Goal: Communication & Community: Answer question/provide support

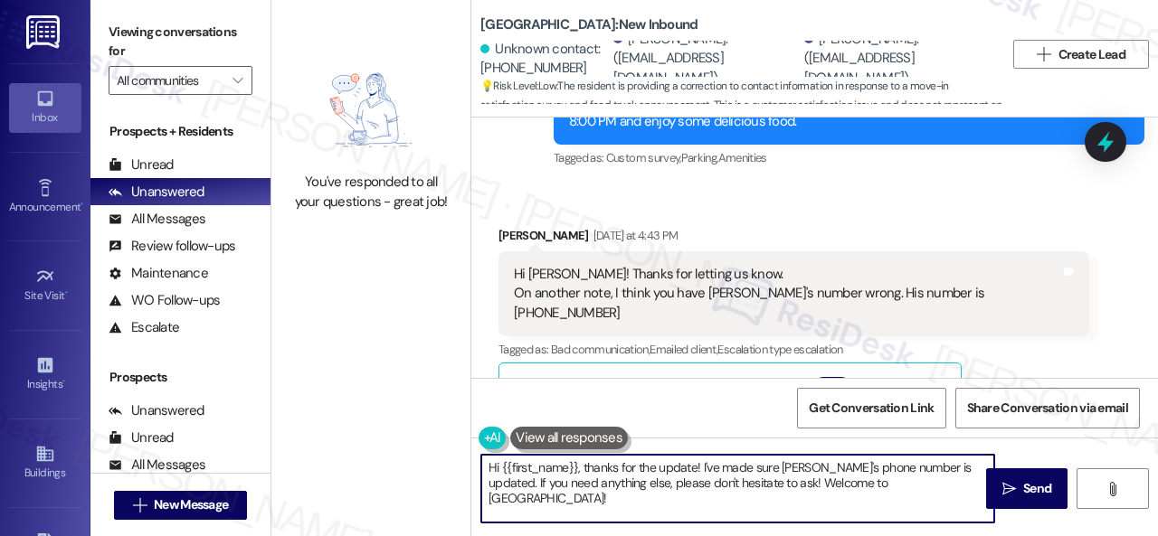
scroll to position [5, 0]
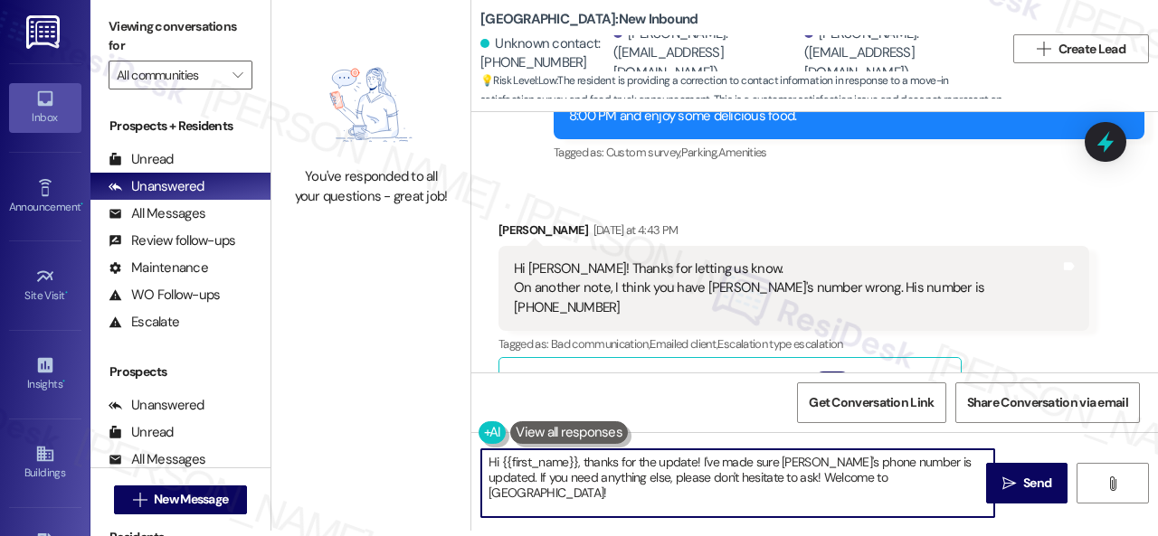
drag, startPoint x: 501, startPoint y: 469, endPoint x: 1017, endPoint y: 529, distance: 519.1
click at [1010, 529] on div "Hi {{first_name}}, thanks for the update! I've made sure Sebastian's phone numb…" at bounding box center [814, 500] width 687 height 136
type textarea "Hi Yanira! I'm pleased to inform you that Sebastian's number has been updated. …"
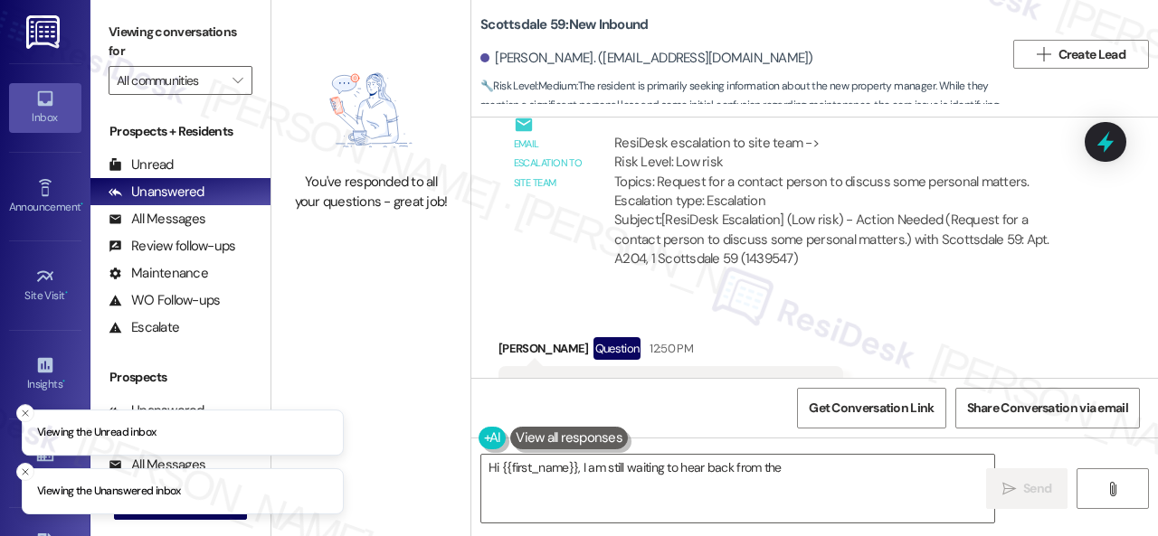
scroll to position [5161, 0]
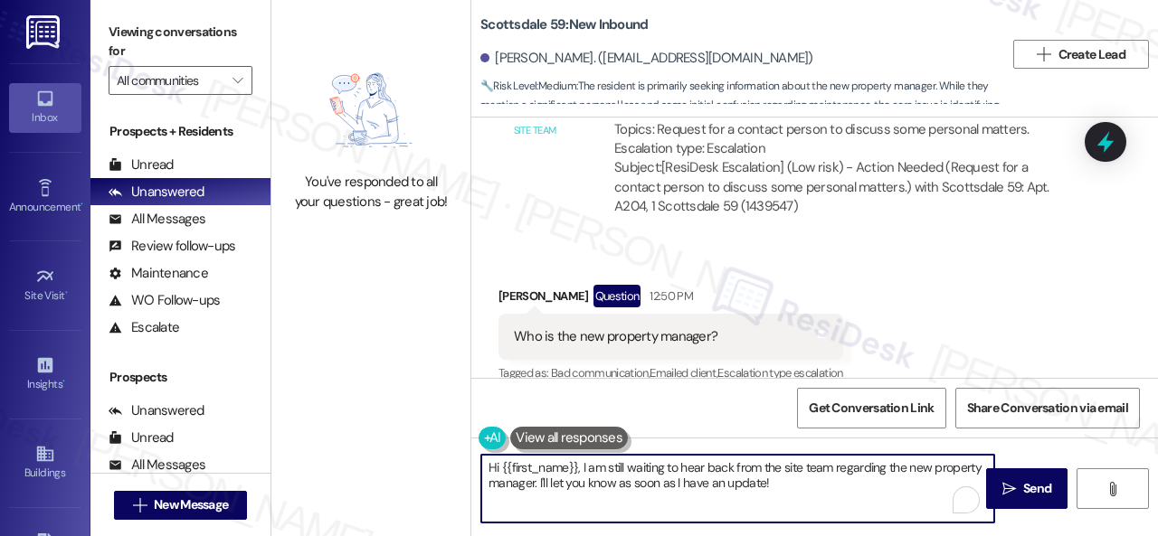
drag, startPoint x: 577, startPoint y: 473, endPoint x: 785, endPoint y: 482, distance: 208.3
click at [785, 482] on textarea "Hi {{first_name}}, I am still waiting to hear back from the site team regarding…" at bounding box center [737, 489] width 513 height 68
paste textarea "! The site team stated that Peter Astorga is the new community manager. Thank y…"
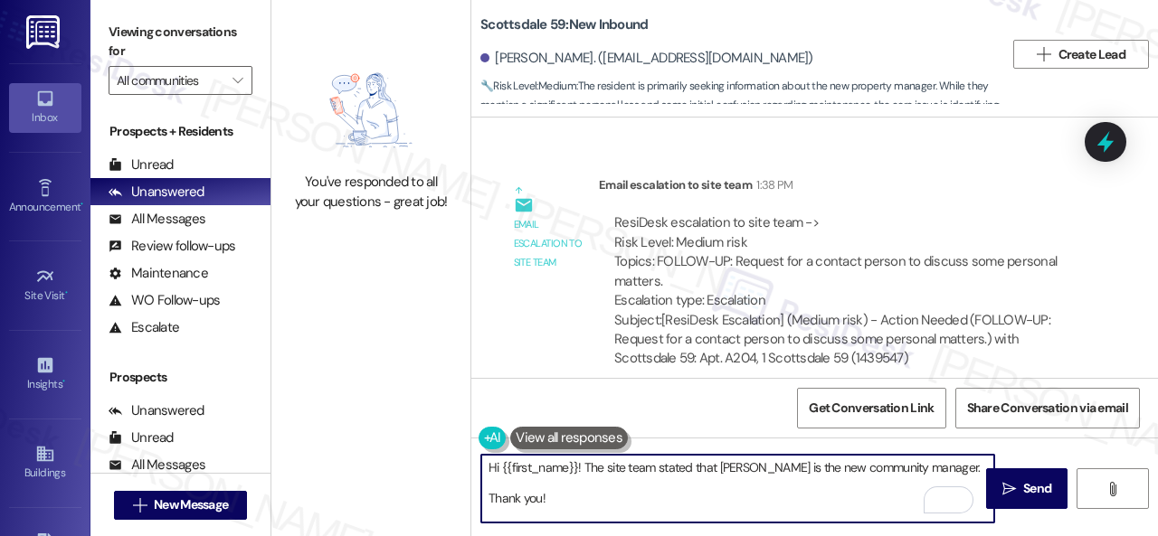
scroll to position [5818, 0]
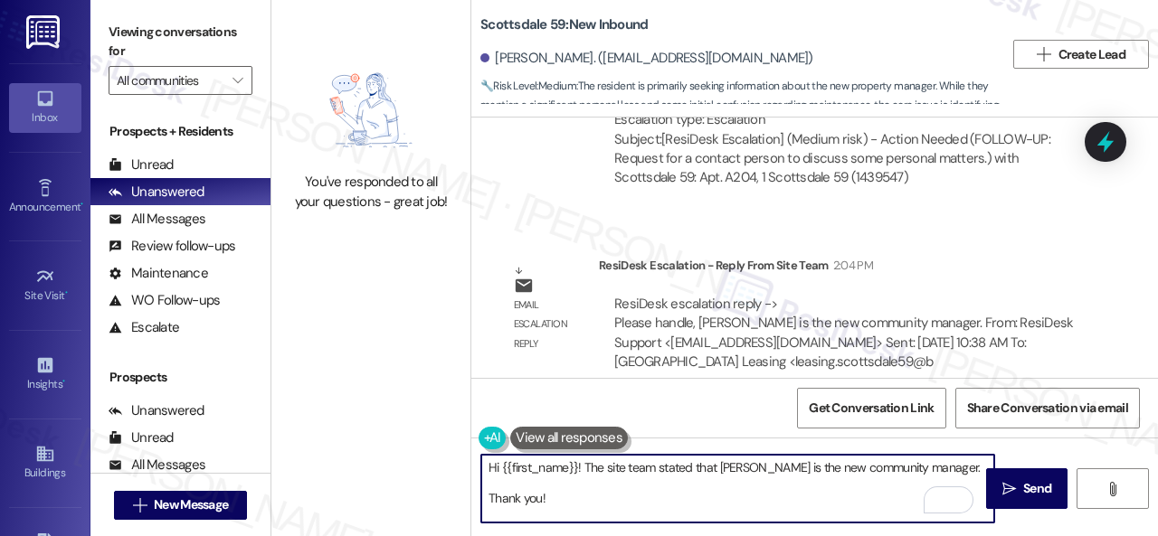
type textarea "Hi {{first_name}}! The site team stated that Peter Astorga is the new community…"
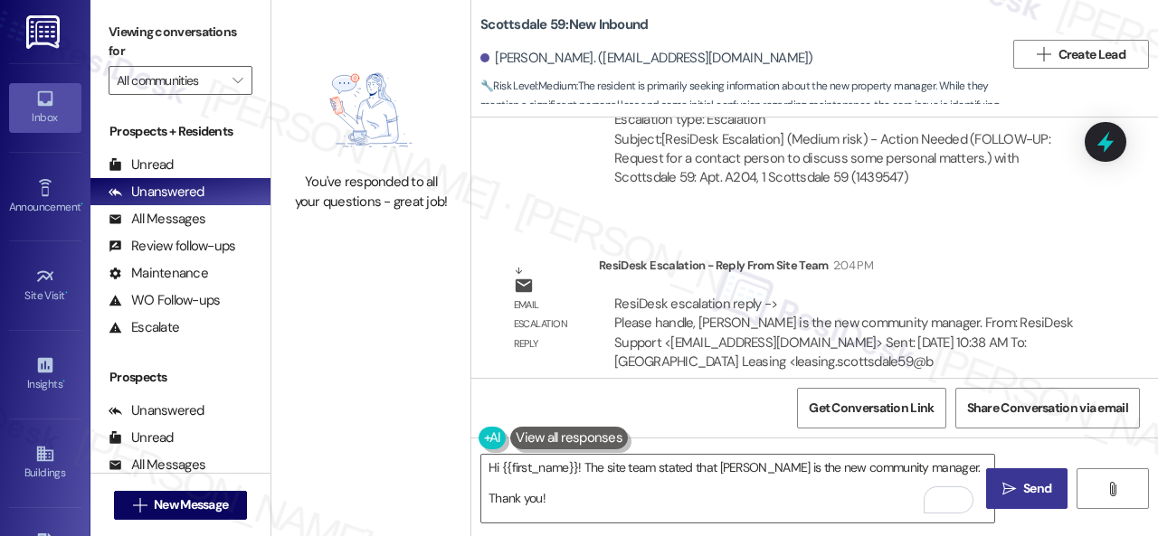
click at [1010, 491] on span " Send" at bounding box center [1027, 488] width 57 height 19
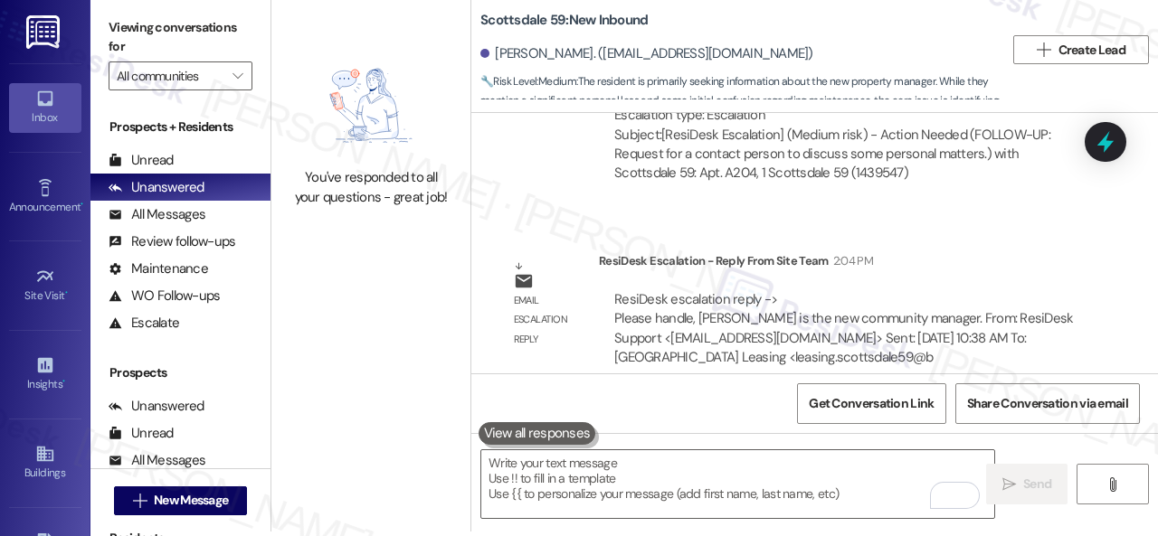
scroll to position [5, 0]
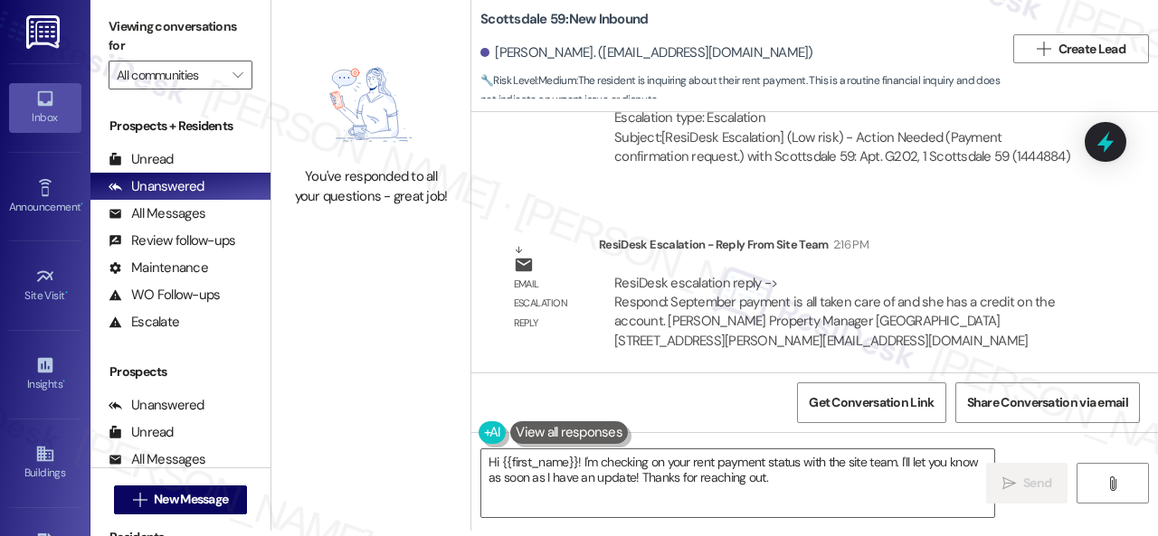
scroll to position [2788, 0]
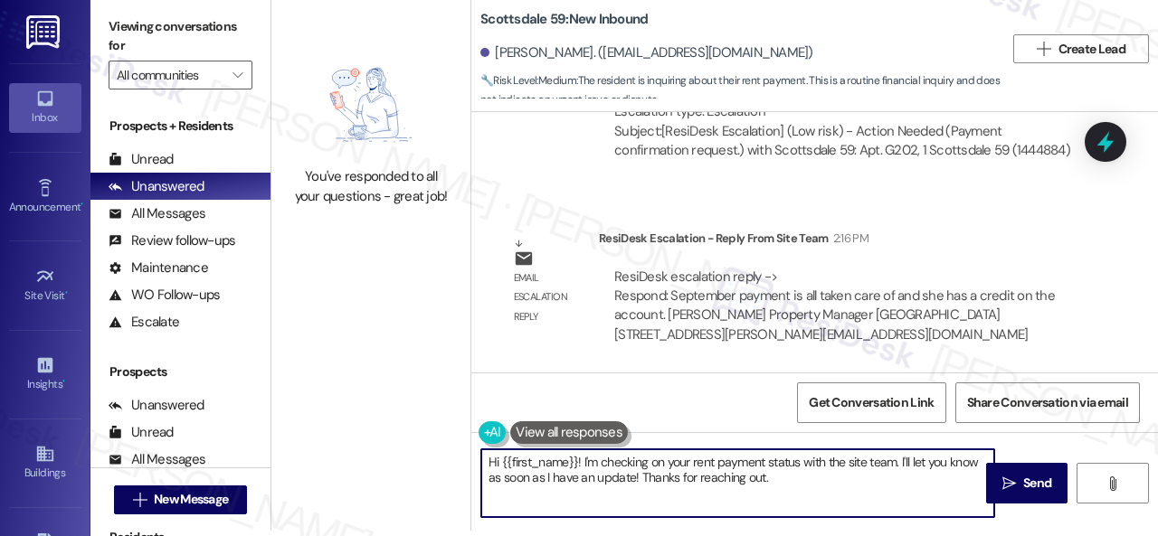
drag, startPoint x: 582, startPoint y: 462, endPoint x: 808, endPoint y: 479, distance: 226.8
click at [808, 479] on textarea "Hi {{first_name}}! I'm checking on your rent payment status with the site team.…" at bounding box center [737, 484] width 513 height 68
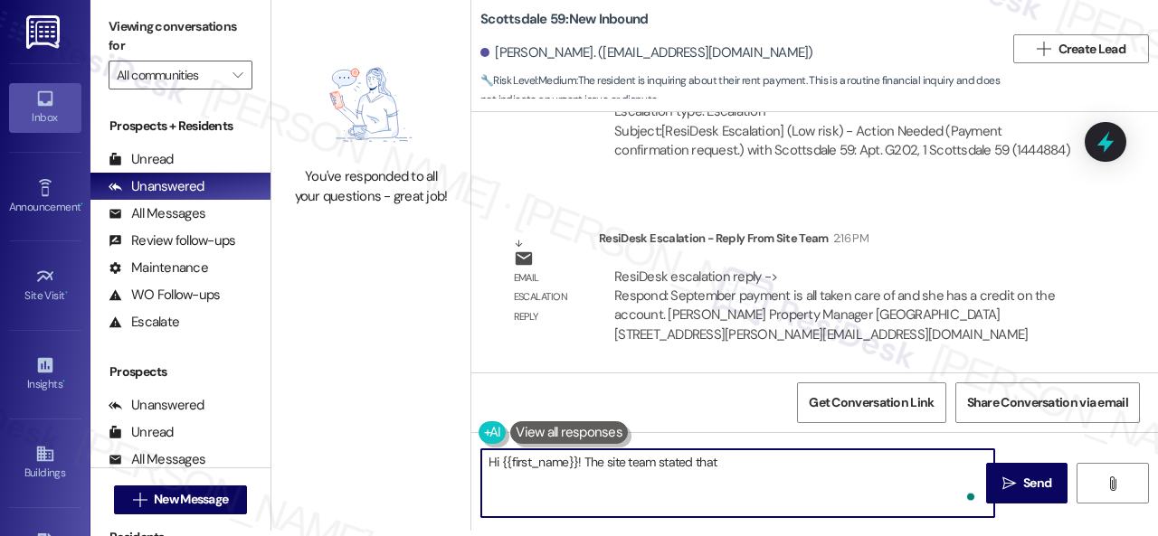
paste textarea "September payment is all taken care of and she has a credit on the account."
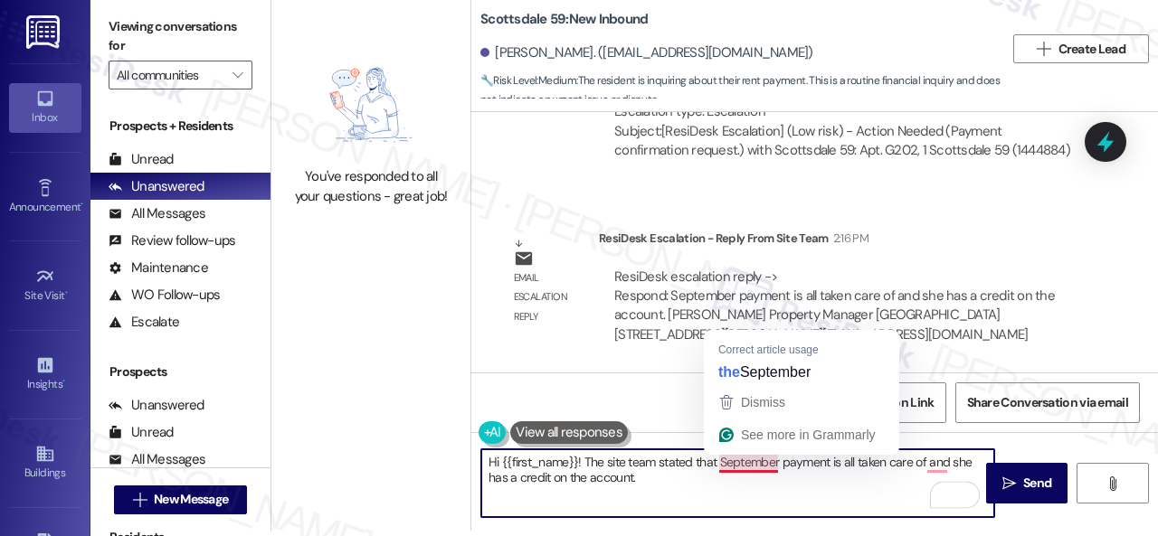
click at [727, 457] on textarea "Hi {{first_name}}! The site team stated that September payment is all taken car…" at bounding box center [737, 484] width 513 height 68
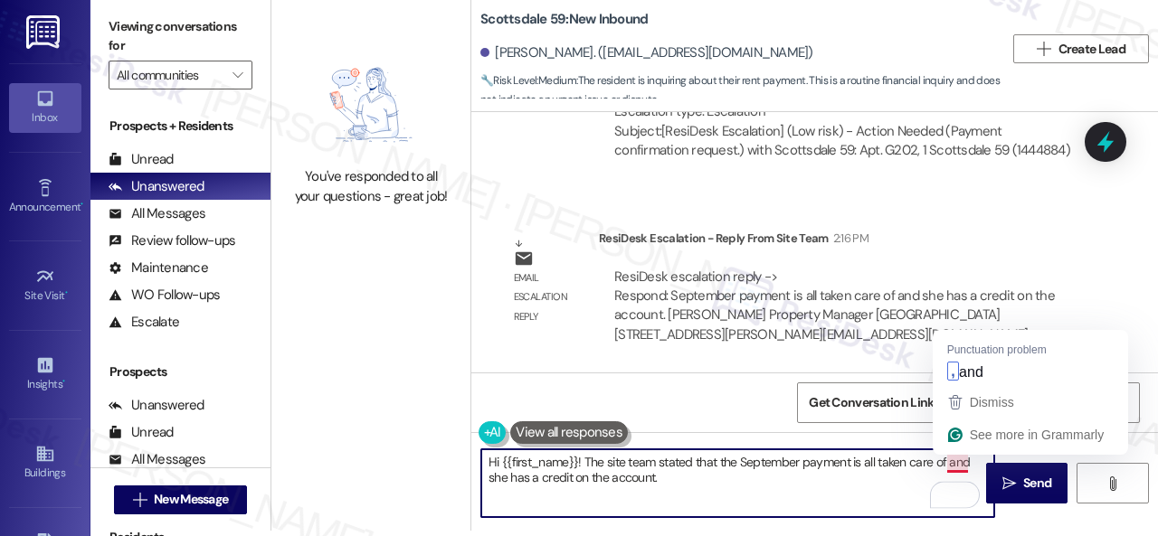
click at [948, 464] on textarea "Hi {{first_name}}! The site team stated that the September payment is all taken…" at bounding box center [737, 484] width 513 height 68
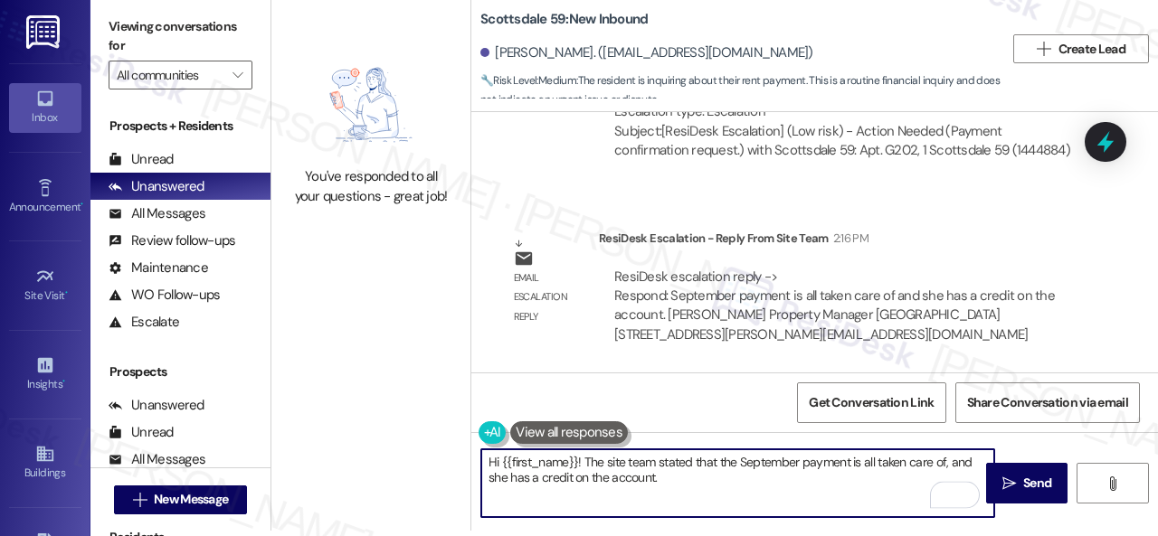
click at [503, 480] on textarea "Hi {{first_name}}! The site team stated that the September payment is all taken…" at bounding box center [737, 484] width 513 height 68
drag, startPoint x: 526, startPoint y: 477, endPoint x: 479, endPoint y: 479, distance: 47.1
click at [480, 479] on div "Hi {{first_name}}! The site team stated that the September payment is all taken…" at bounding box center [737, 484] width 515 height 70
click at [694, 480] on textarea "Hi {{first_name}}! The site team stated that the September payment is all taken…" at bounding box center [737, 484] width 513 height 68
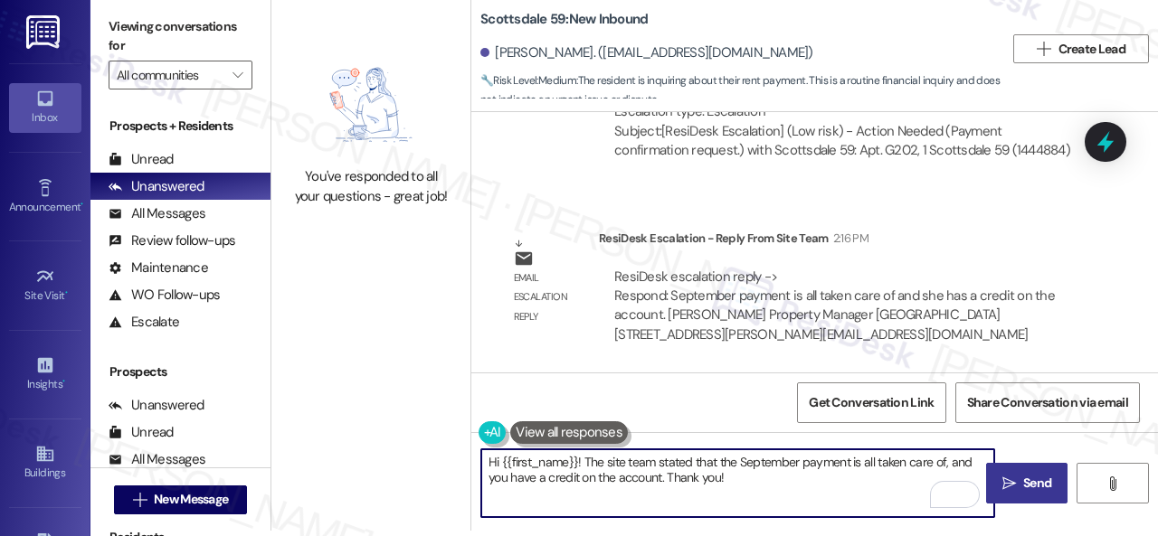
type textarea "Hi {{first_name}}! The site team stated that the September payment is all taken…"
click at [1023, 477] on span "Send" at bounding box center [1037, 483] width 28 height 19
